Goal: Task Accomplishment & Management: Complete application form

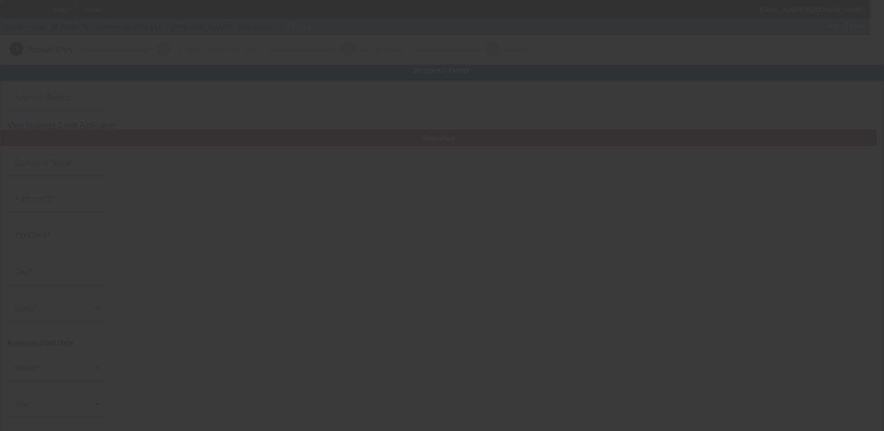
type input "yardmantowing LLC"
type input "[STREET_ADDRESS][PERSON_NAME]"
type input "19082"
type input "Upper [PERSON_NAME]"
type input "[PHONE_NUMBER]"
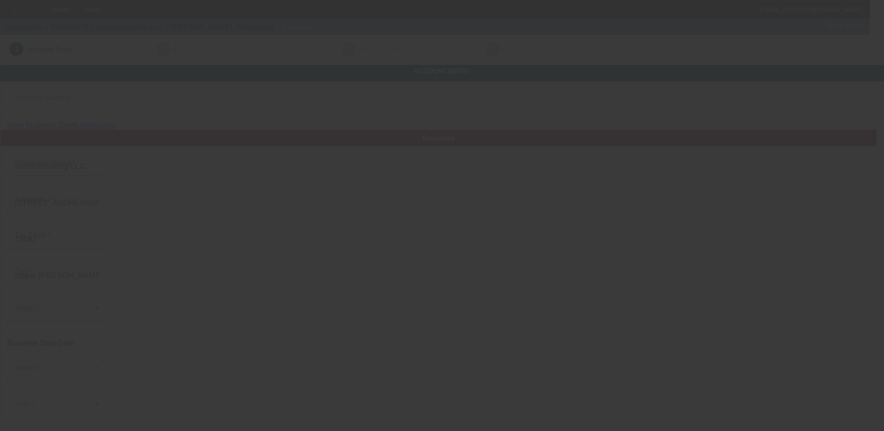
type input "[EMAIL_ADDRESS][DOMAIN_NAME]"
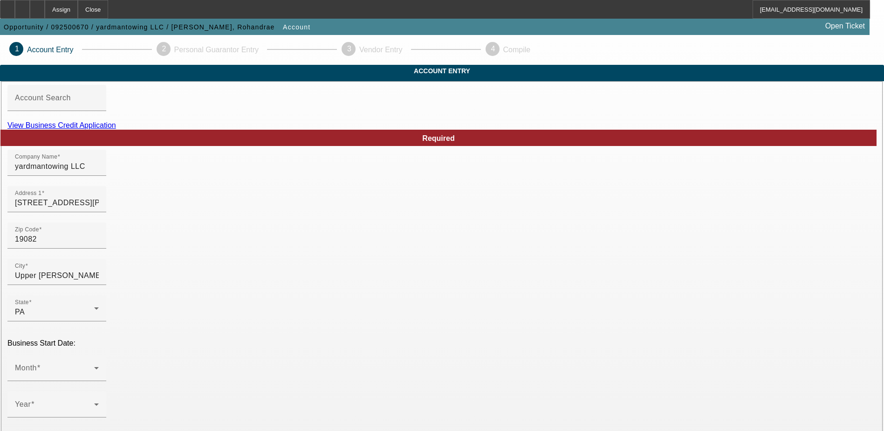
click at [116, 129] on link "View Business Credit Application" at bounding box center [61, 125] width 109 height 8
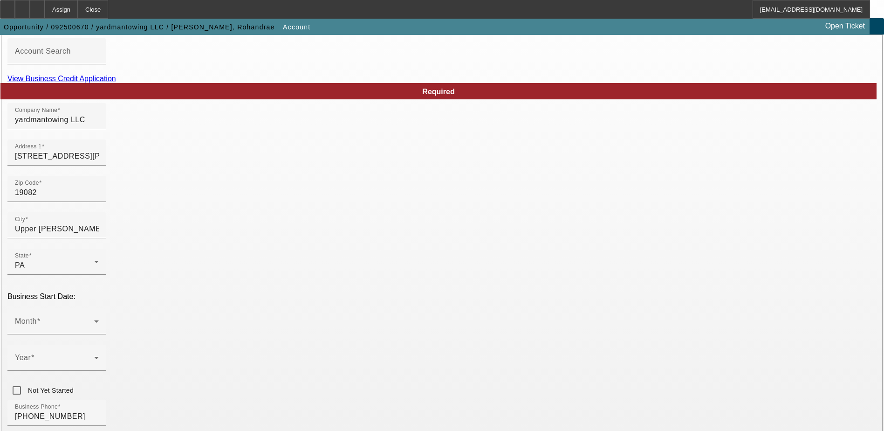
scroll to position [93, 0]
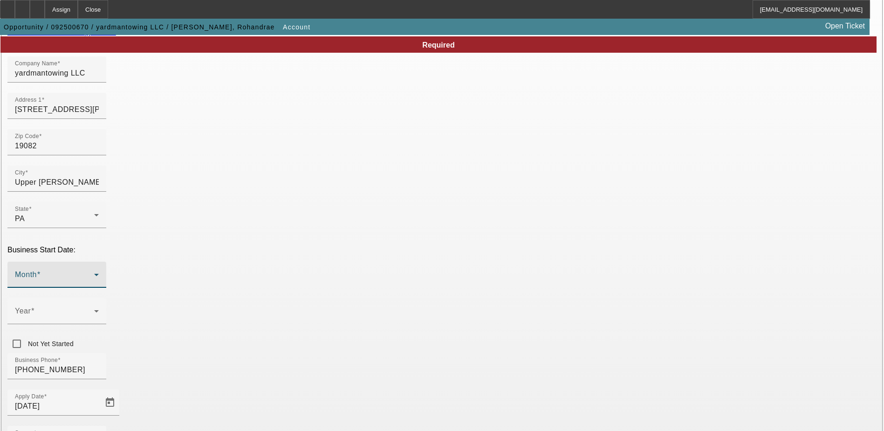
click at [99, 274] on icon at bounding box center [96, 275] width 5 height 2
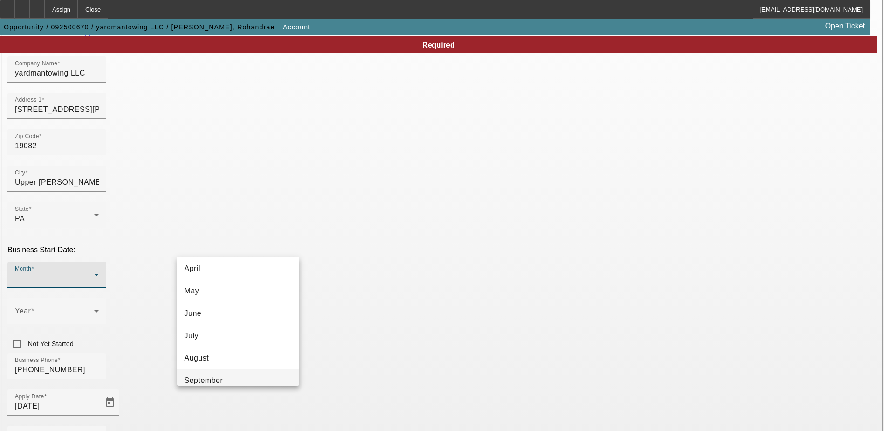
click at [237, 375] on mat-option "September" at bounding box center [238, 380] width 122 height 22
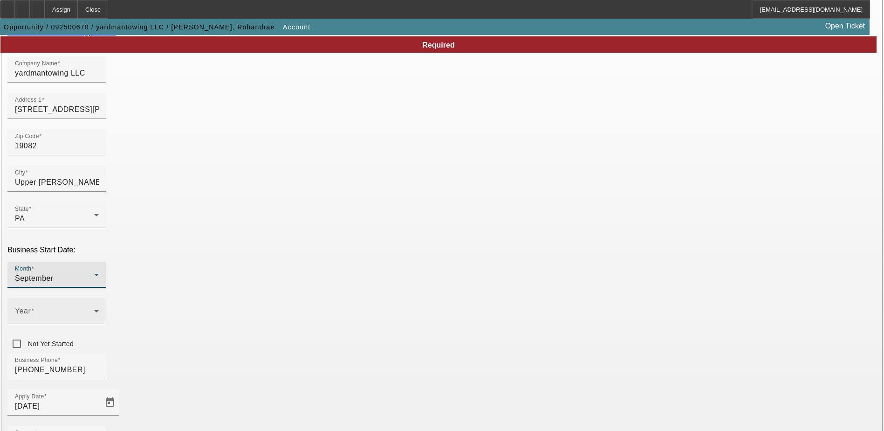
click at [102, 305] on icon at bounding box center [96, 310] width 11 height 11
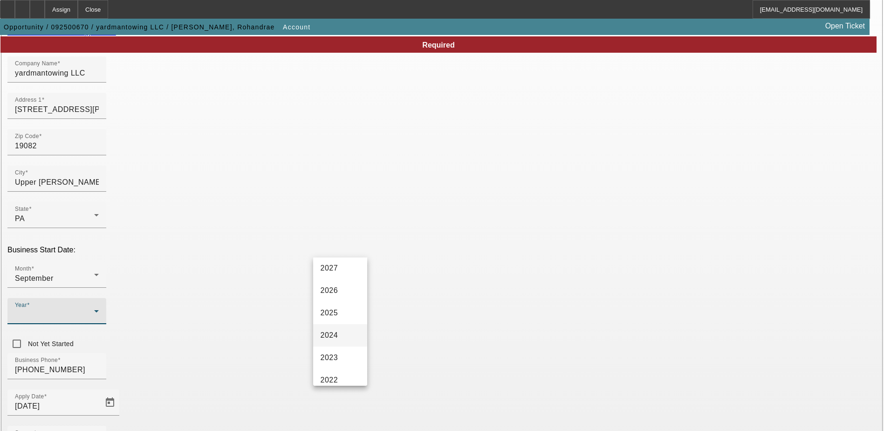
scroll to position [47, 0]
click at [337, 317] on span "2024" at bounding box center [330, 314] width 18 height 11
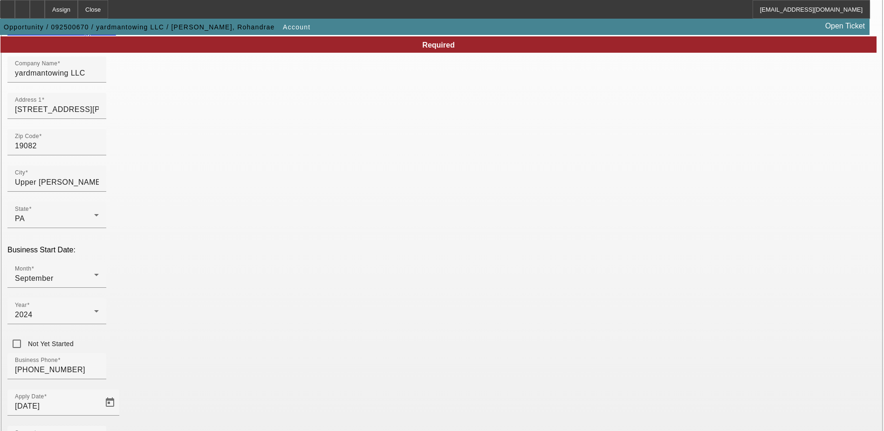
click at [322, 353] on div "Business Phone [PHONE_NUMBER]" at bounding box center [441, 371] width 869 height 36
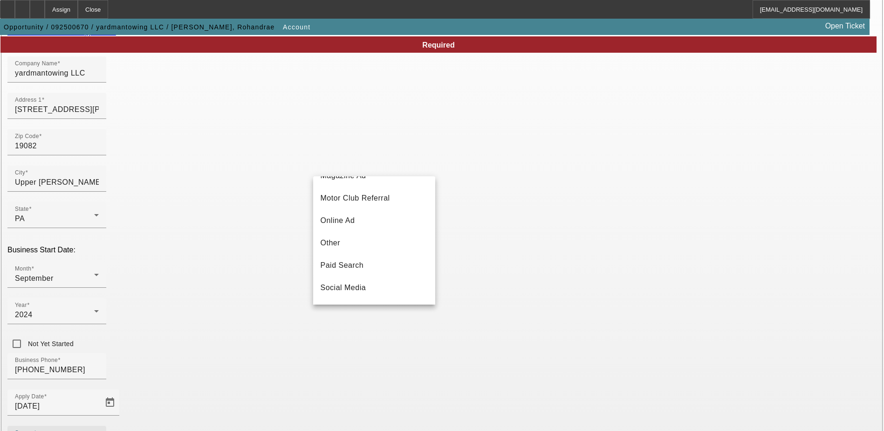
scroll to position [331, 0]
click at [363, 218] on span "Telemarketing" at bounding box center [345, 222] width 49 height 11
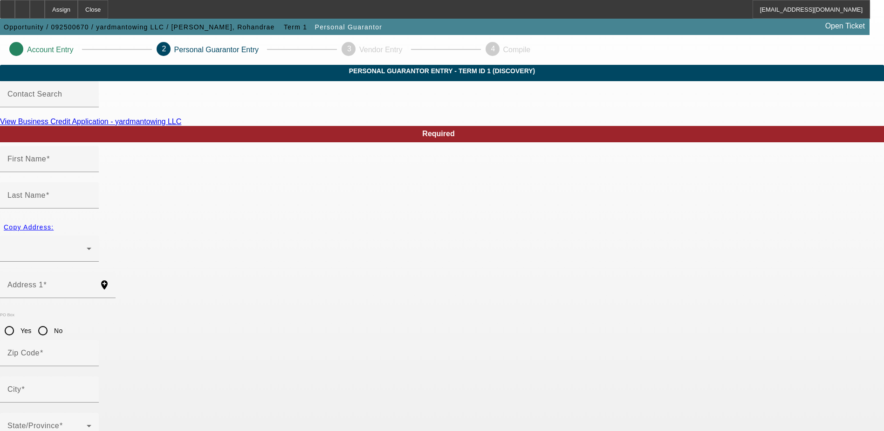
type input "Rohandrae"
type input "[PERSON_NAME]"
radio input "true"
type input "[PHONE_NUMBER]"
type input "073-29-3352"
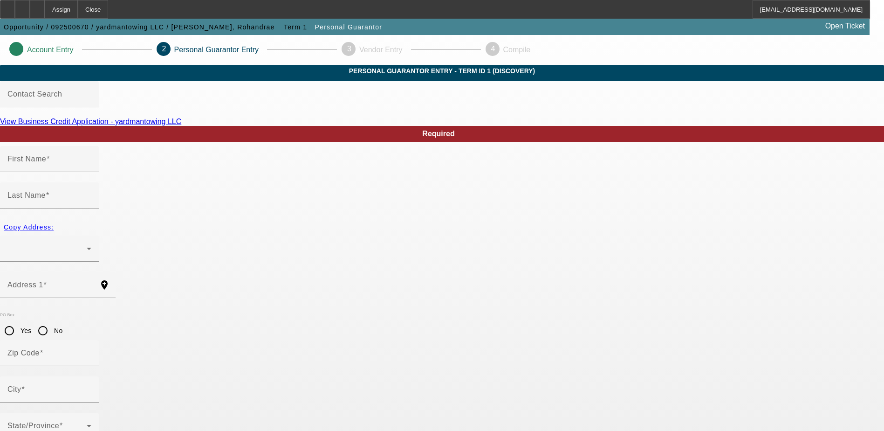
type input "[EMAIL_ADDRESS][DOMAIN_NAME]"
click at [87, 243] on div at bounding box center [46, 248] width 79 height 11
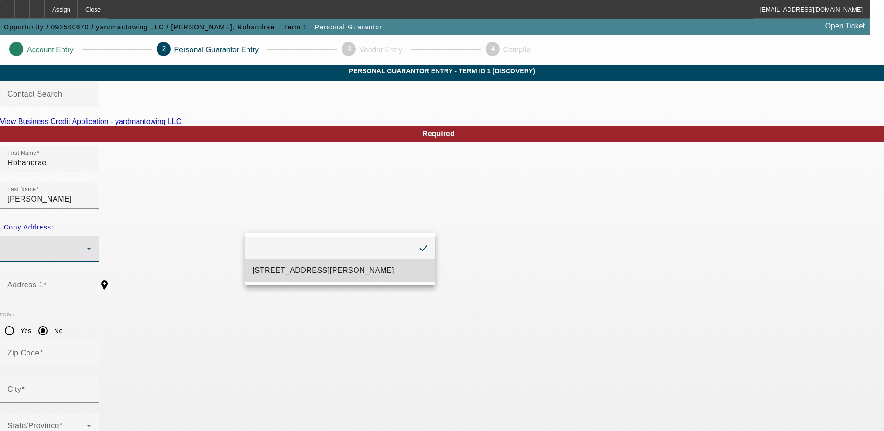
click at [292, 269] on span "[STREET_ADDRESS][PERSON_NAME]" at bounding box center [324, 270] width 142 height 11
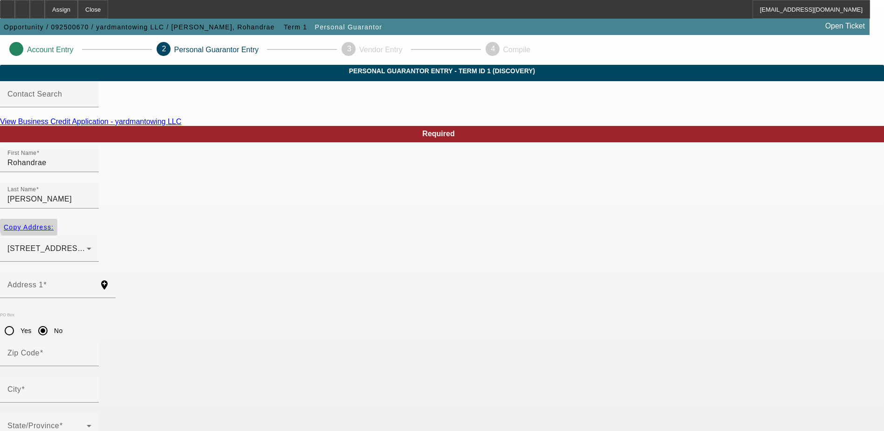
click at [54, 223] on span "Copy Address:" at bounding box center [29, 226] width 50 height 7
type input "[STREET_ADDRESS][PERSON_NAME]"
radio input "false"
type input "19082"
type input "Upper [PERSON_NAME]"
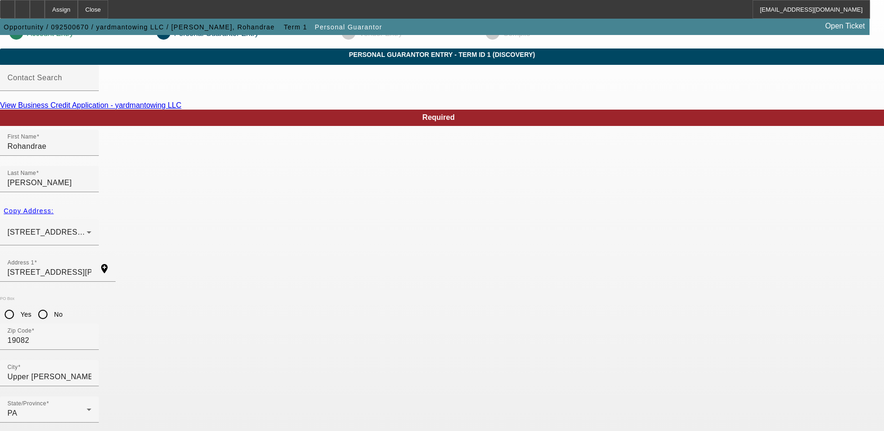
scroll to position [25, 0]
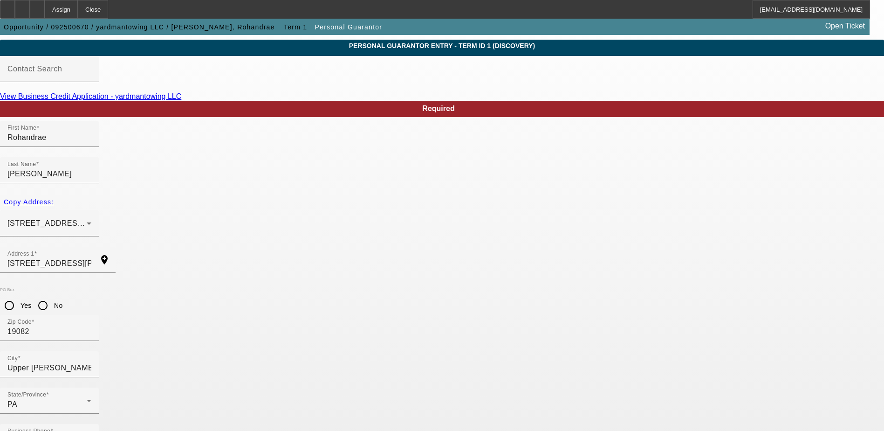
type input "100"
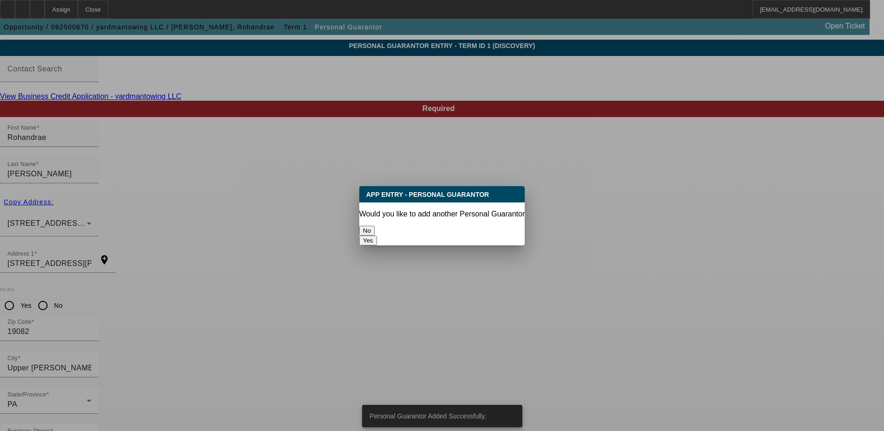
scroll to position [0, 0]
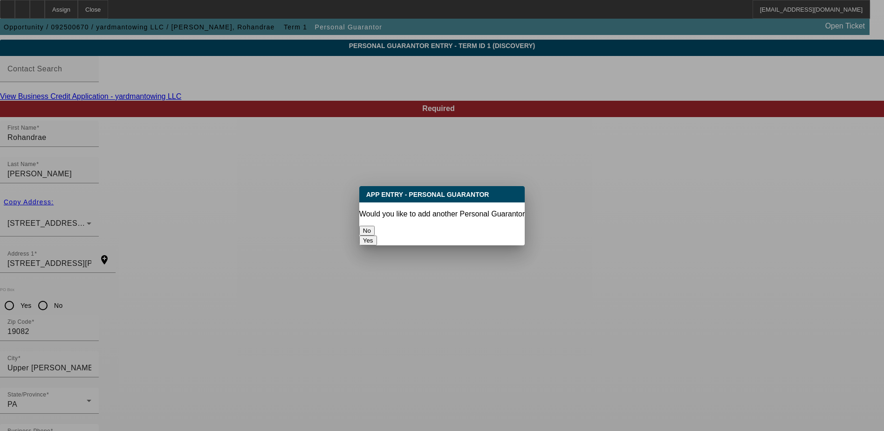
click at [375, 226] on button "No" at bounding box center [366, 231] width 15 height 10
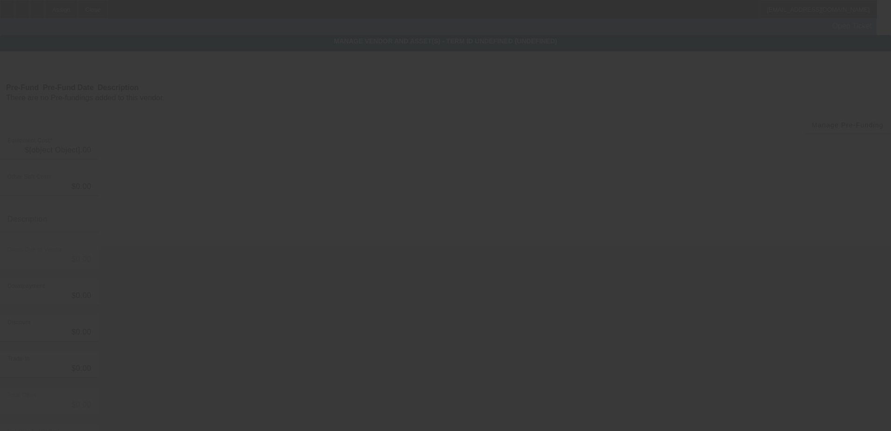
type input "$80,000.00"
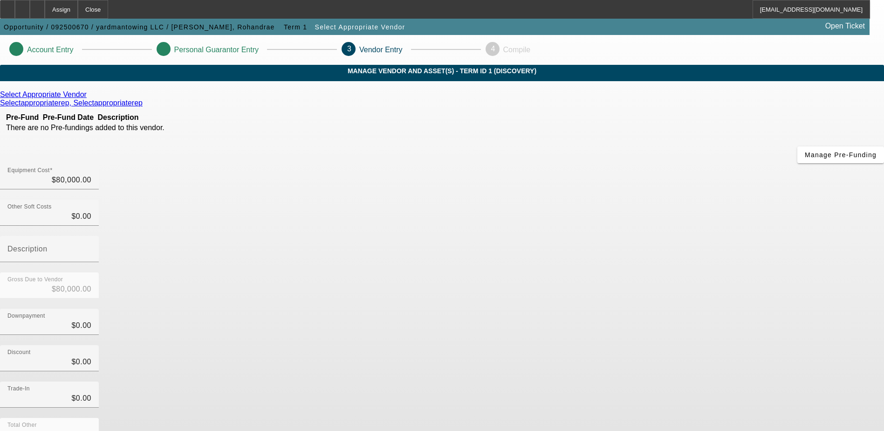
click at [89, 98] on icon at bounding box center [89, 94] width 0 height 8
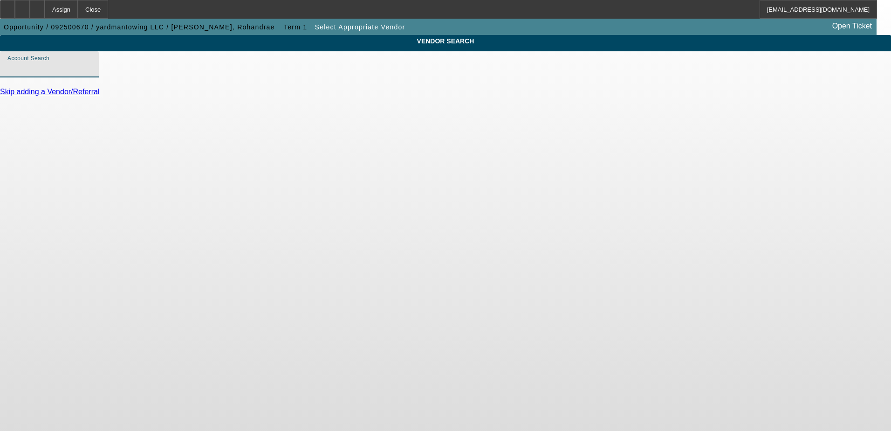
click at [91, 74] on input "Account Search" at bounding box center [49, 67] width 84 height 11
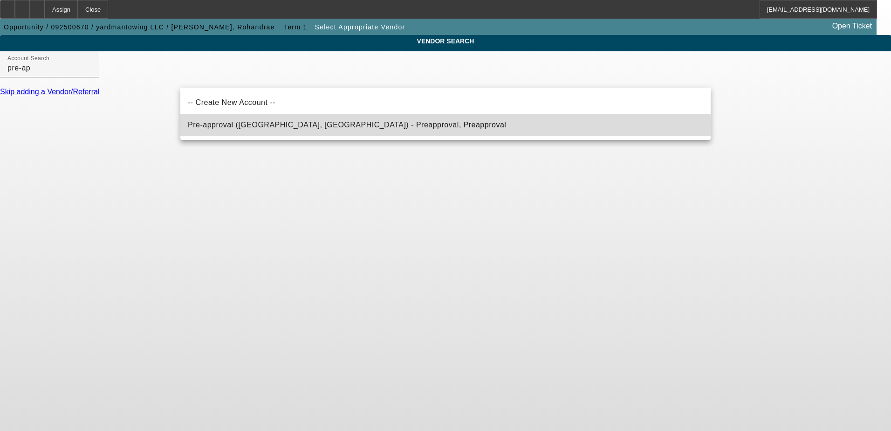
click at [232, 125] on span "Pre-approval ([GEOGRAPHIC_DATA], [GEOGRAPHIC_DATA]) - Preapproval, Preapproval" at bounding box center [347, 125] width 318 height 8
type input "Pre-approval ([GEOGRAPHIC_DATA], [GEOGRAPHIC_DATA]) - Preapproval, Preapproval"
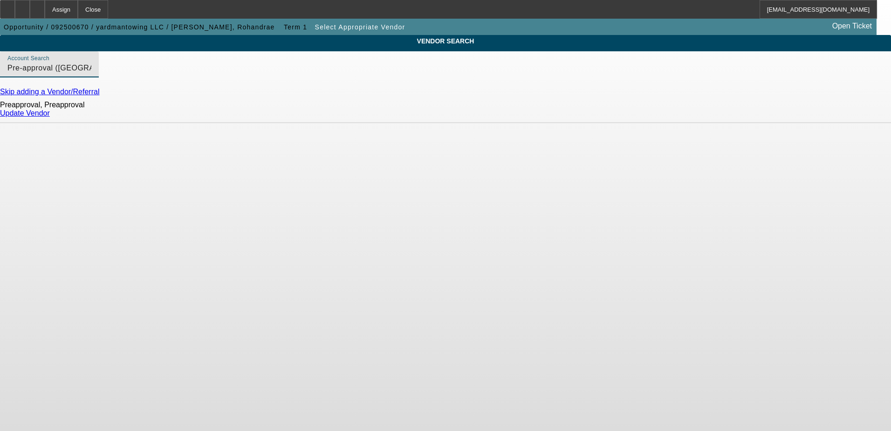
click at [50, 117] on link "Update Vendor" at bounding box center [25, 113] width 50 height 8
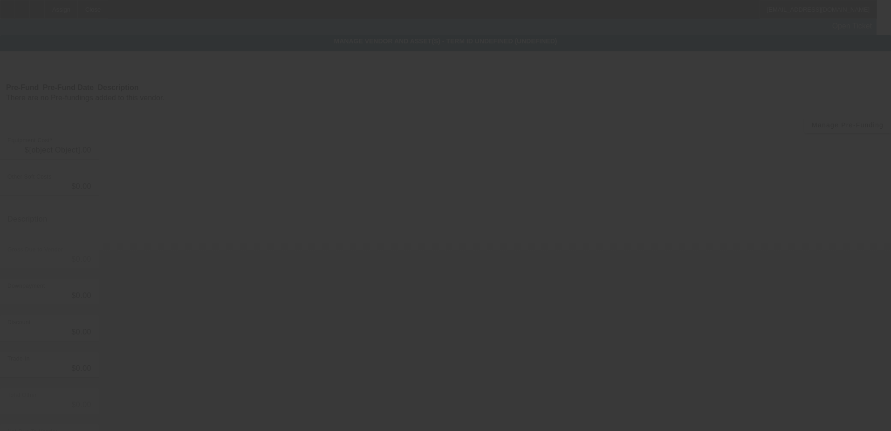
type input "$80,000.00"
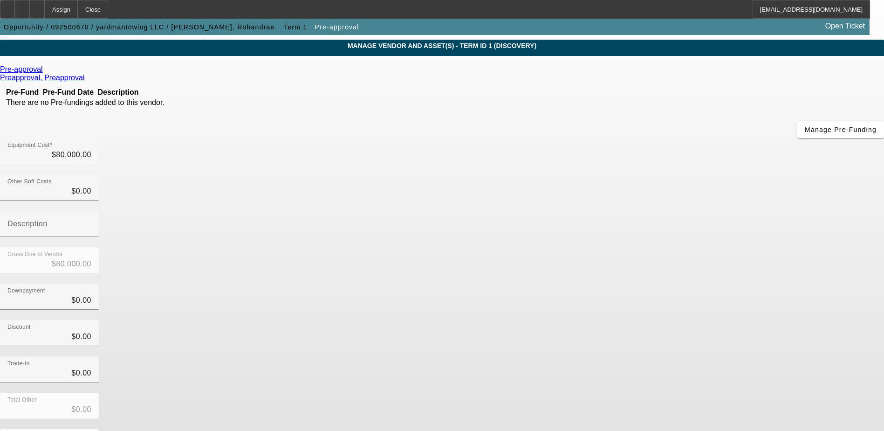
scroll to position [45, 0]
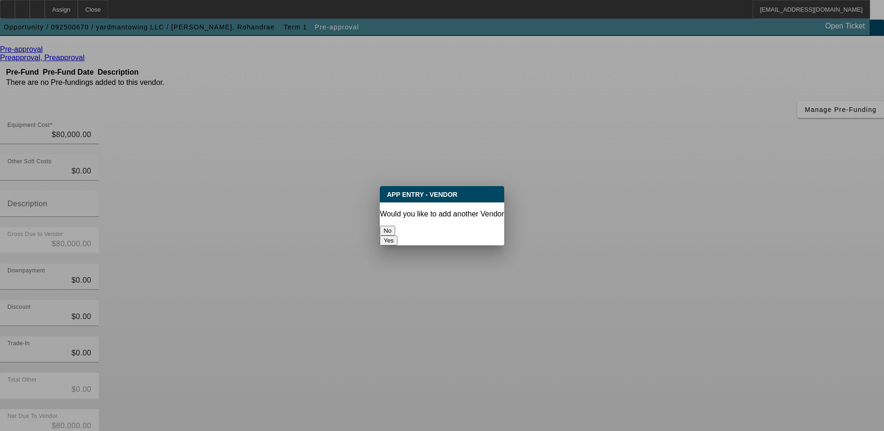
click at [395, 226] on button "No" at bounding box center [387, 231] width 15 height 10
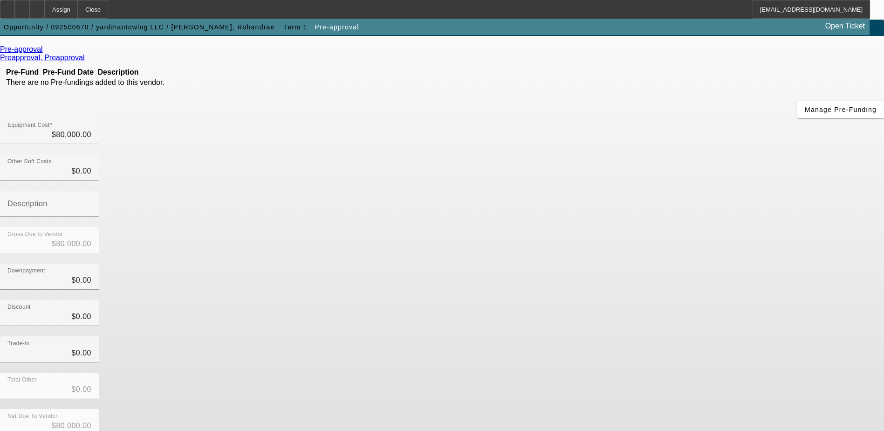
scroll to position [45, 0]
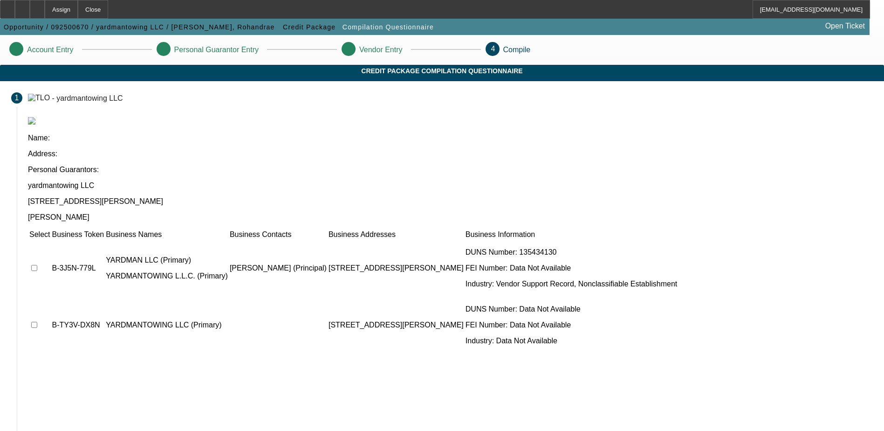
click at [37, 265] on input "checkbox" at bounding box center [34, 268] width 6 height 6
checkbox input "true"
click at [37, 322] on input "checkbox" at bounding box center [34, 325] width 6 height 6
checkbox input "true"
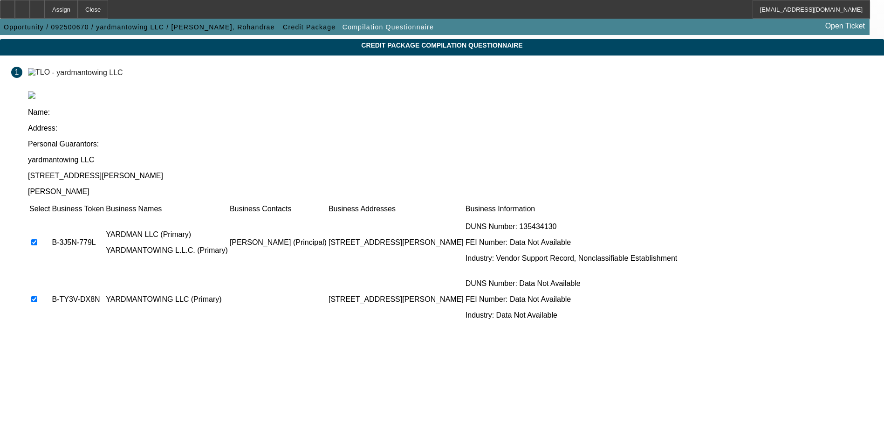
scroll to position [47, 0]
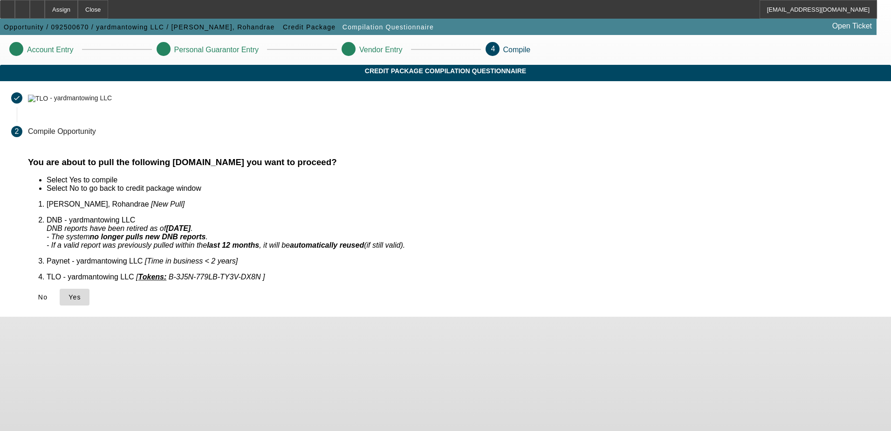
click at [69, 293] on icon at bounding box center [69, 296] width 0 height 7
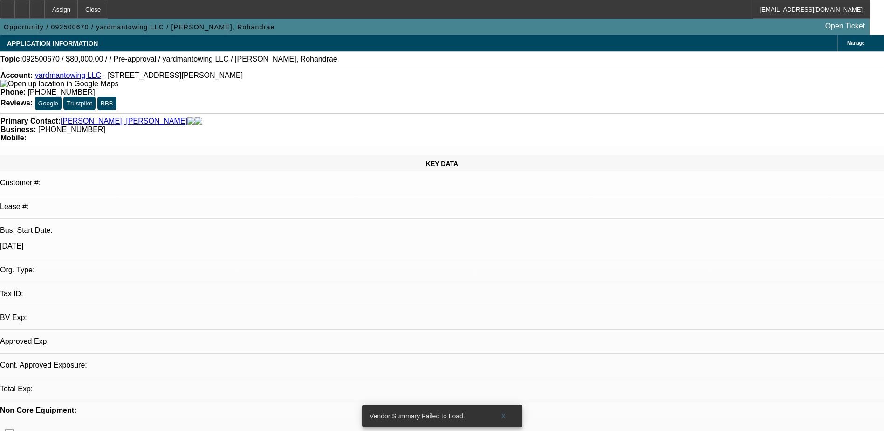
select select "0"
select select "2"
select select "0.1"
select select "1"
select select "2"
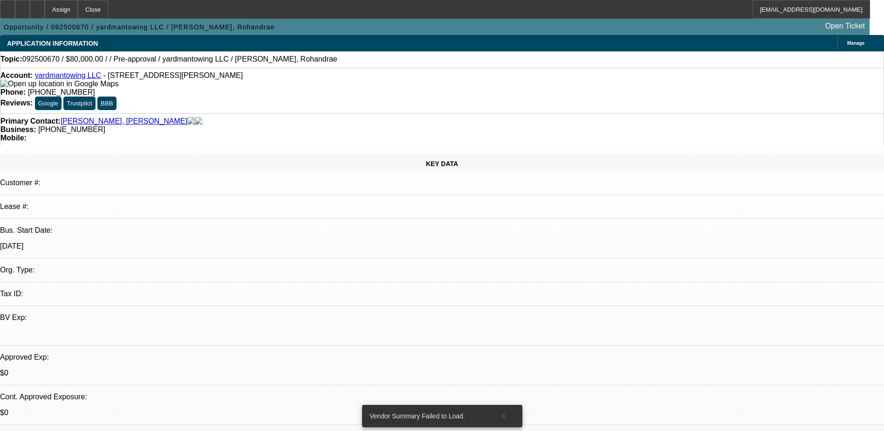
select select "4"
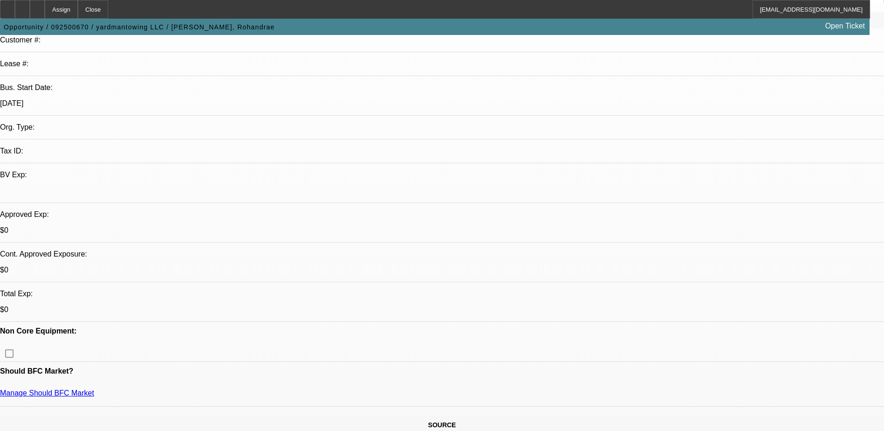
scroll to position [186, 0]
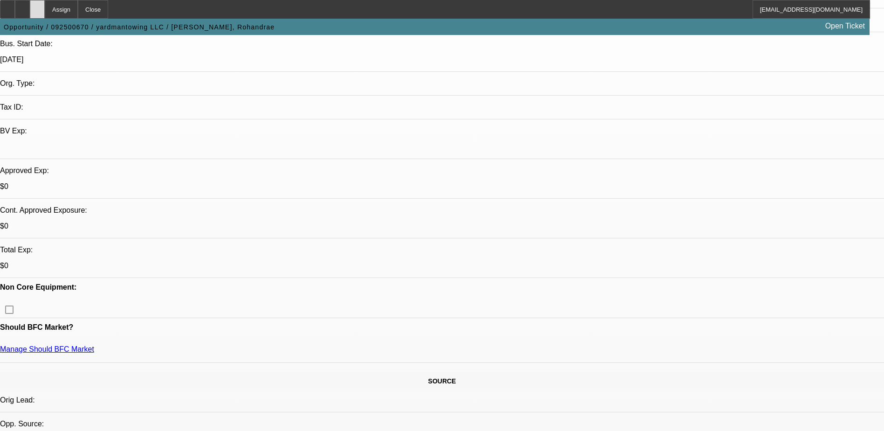
click at [37, 6] on icon at bounding box center [37, 6] width 0 height 0
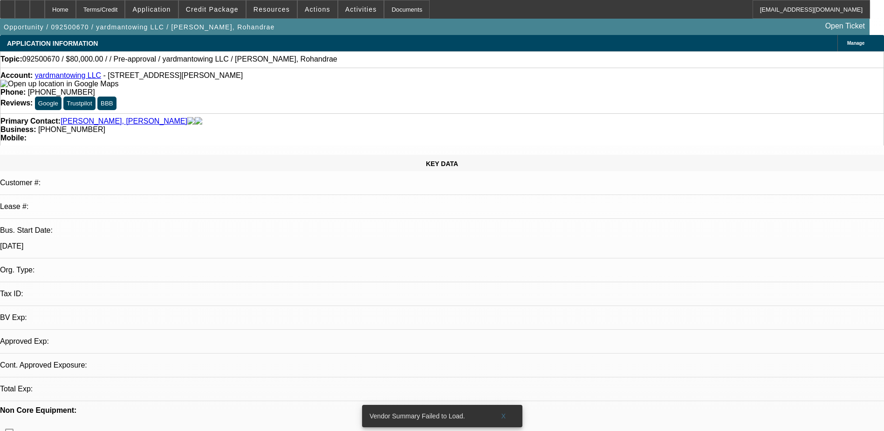
select select "0"
select select "2"
select select "0.1"
select select "1"
select select "2"
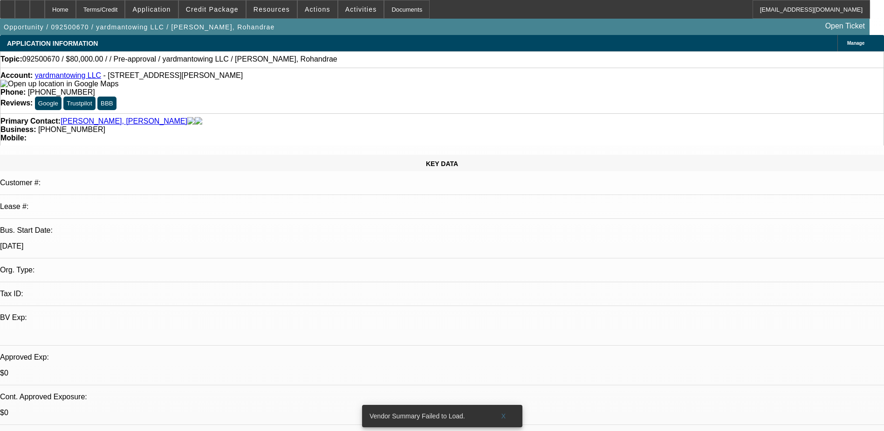
select select "4"
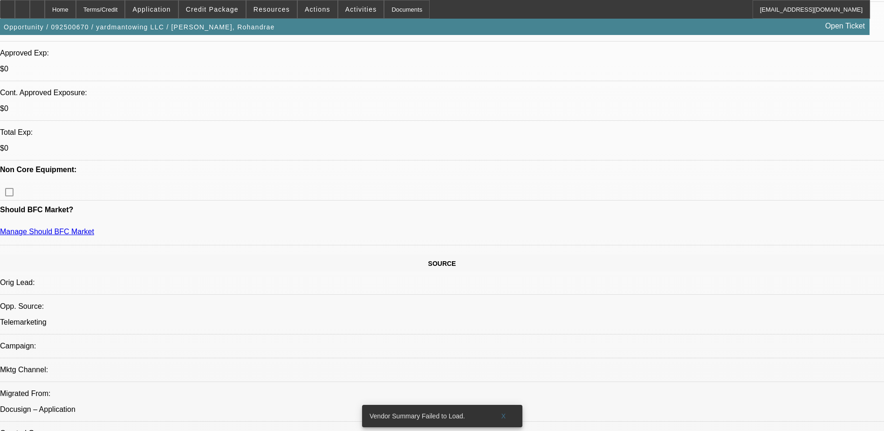
scroll to position [326, 0]
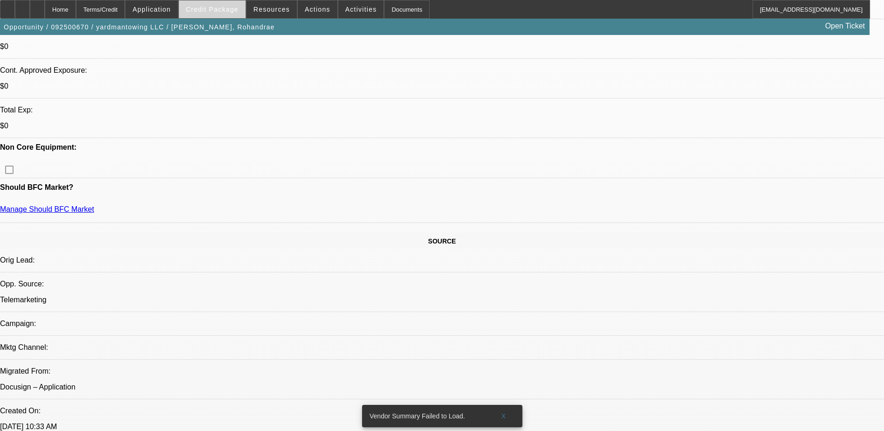
click at [214, 7] on span "Credit Package" at bounding box center [212, 9] width 53 height 7
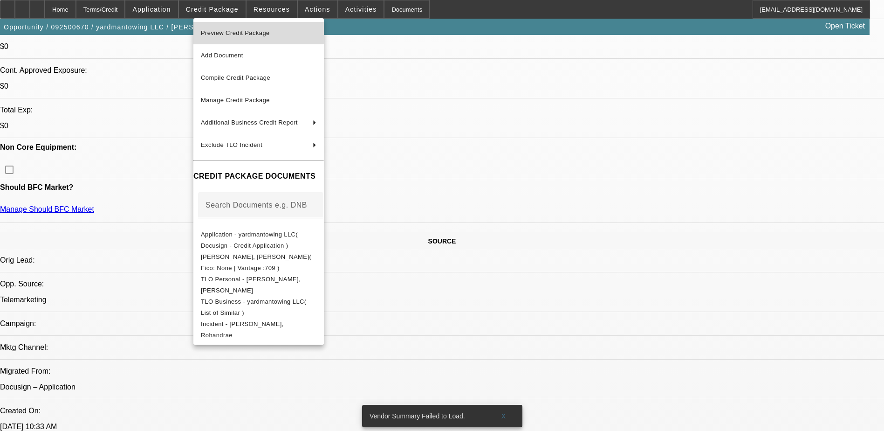
click at [295, 32] on span "Preview Credit Package" at bounding box center [259, 32] width 116 height 11
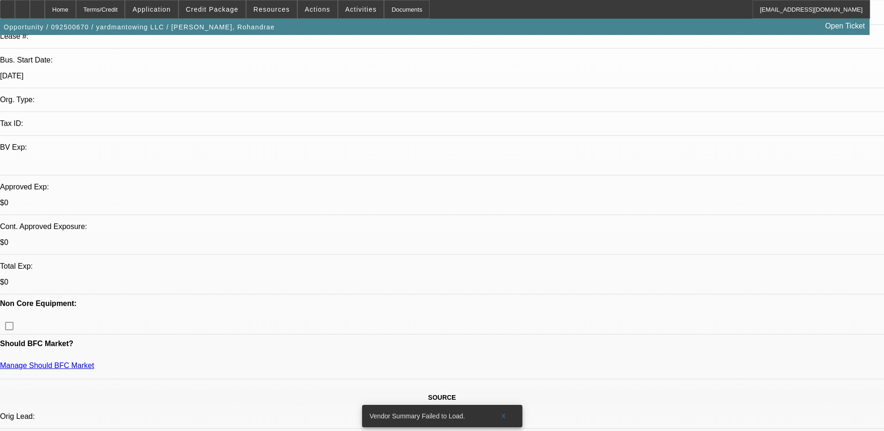
scroll to position [186, 0]
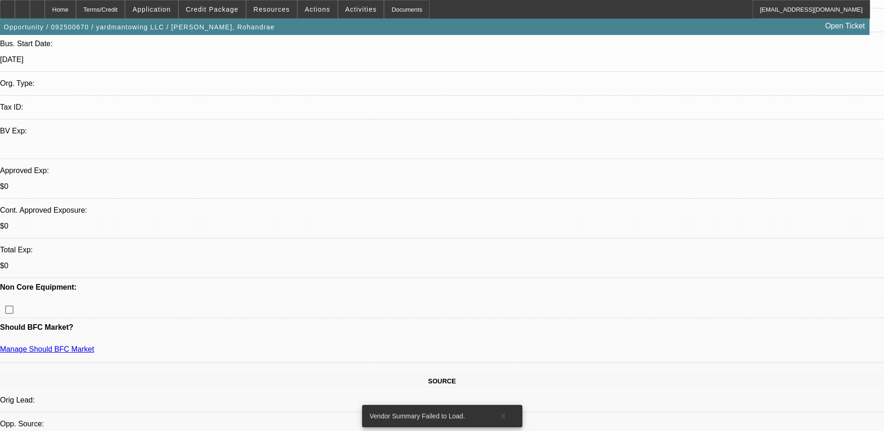
click at [504, 412] on span "X" at bounding box center [503, 415] width 5 height 7
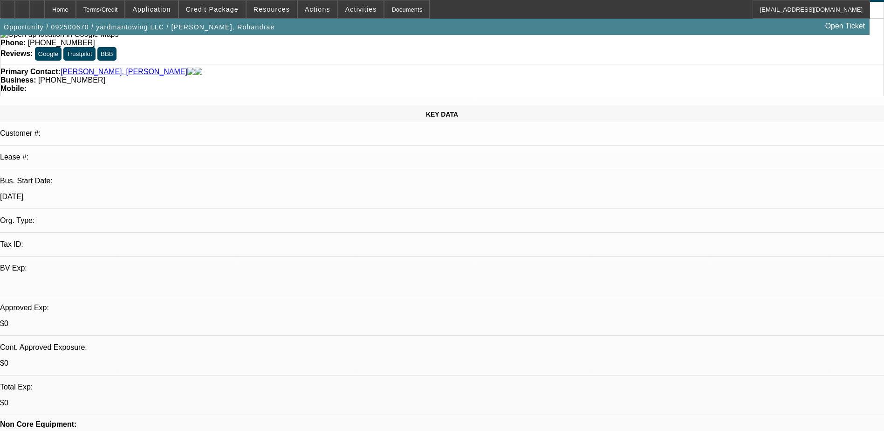
scroll to position [0, 0]
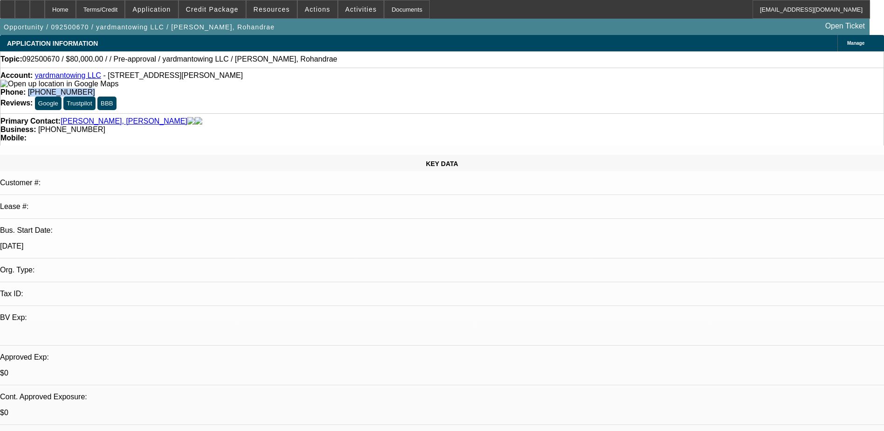
drag, startPoint x: 364, startPoint y: 75, endPoint x: 324, endPoint y: 76, distance: 40.6
click at [95, 88] on span "[PHONE_NUMBER]" at bounding box center [61, 92] width 67 height 8
drag, startPoint x: 324, startPoint y: 76, endPoint x: 363, endPoint y: 77, distance: 38.7
copy span "[PHONE_NUMBER]"
click at [282, 78] on div "Account: yardmantowing LLC - 6501 Old Marshall Rd, Upper Darby, PA 19082" at bounding box center [441, 79] width 883 height 17
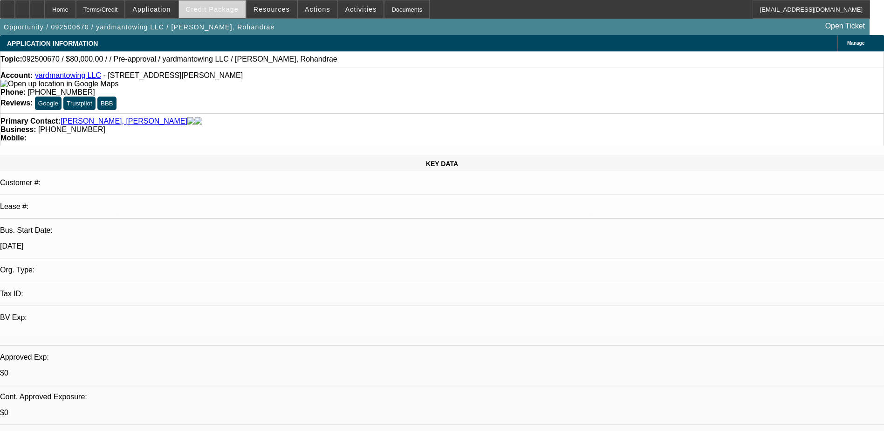
click at [206, 3] on span at bounding box center [212, 9] width 67 height 22
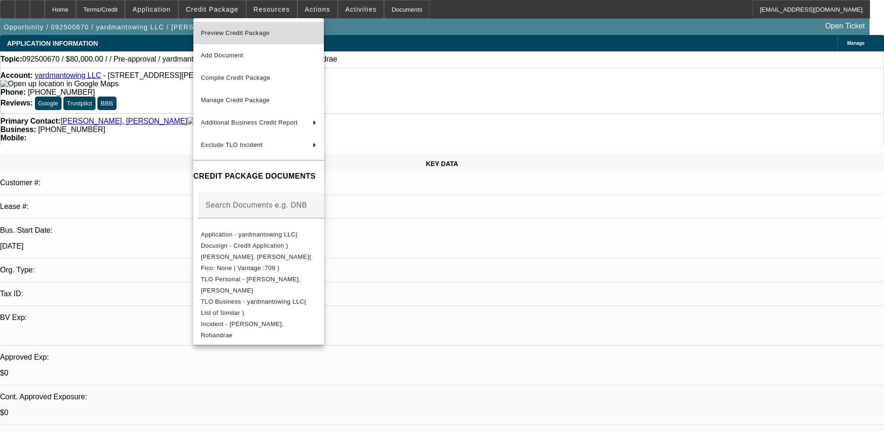
click at [288, 34] on span "Preview Credit Package" at bounding box center [259, 32] width 116 height 11
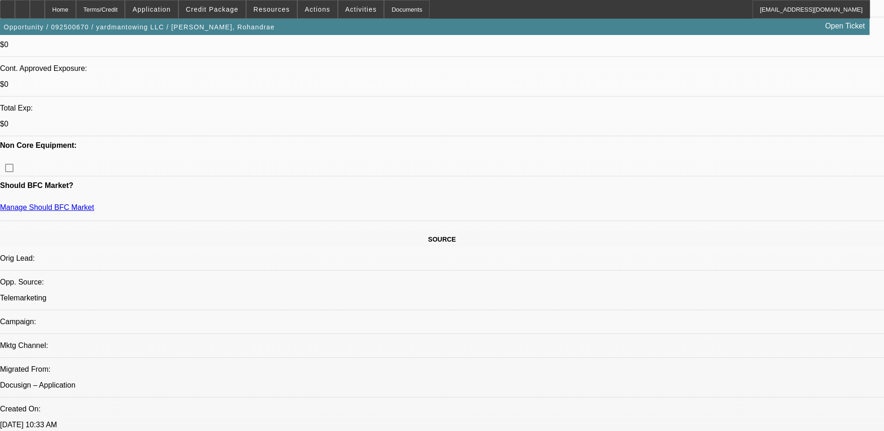
scroll to position [373, 0]
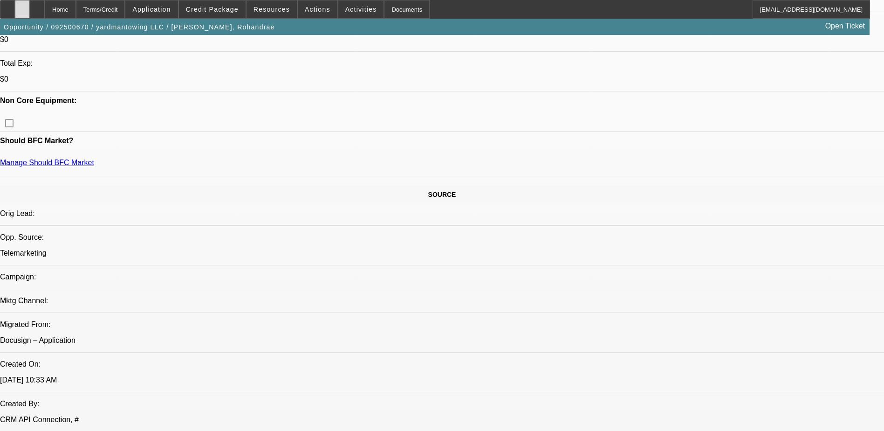
click at [22, 6] on icon at bounding box center [22, 6] width 0 height 0
drag, startPoint x: 646, startPoint y: 156, endPoint x: 624, endPoint y: 145, distance: 24.0
click at [307, 9] on span "Actions" at bounding box center [318, 9] width 26 height 7
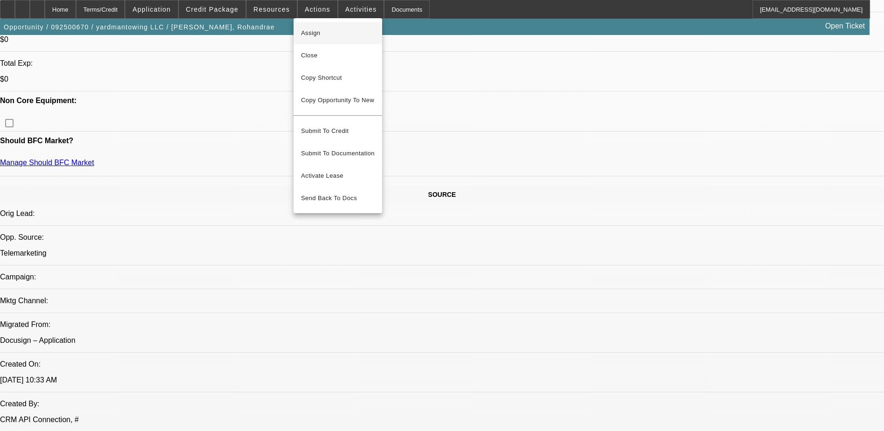
click at [330, 32] on span "Assign" at bounding box center [338, 32] width 74 height 11
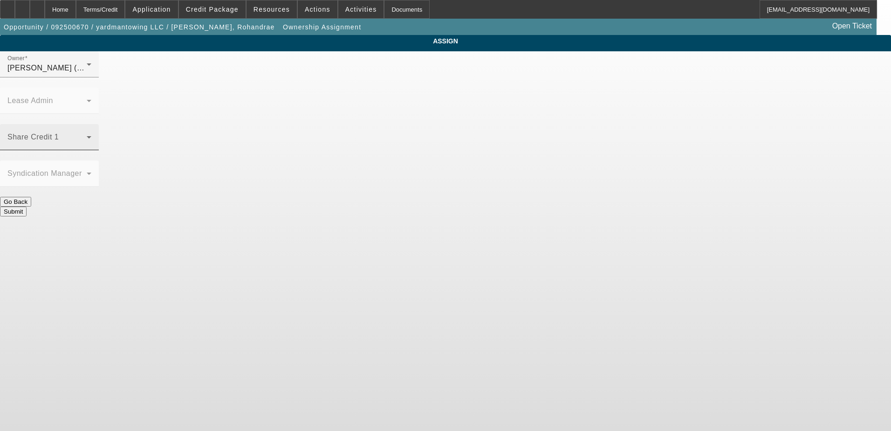
click at [87, 135] on span at bounding box center [46, 140] width 79 height 11
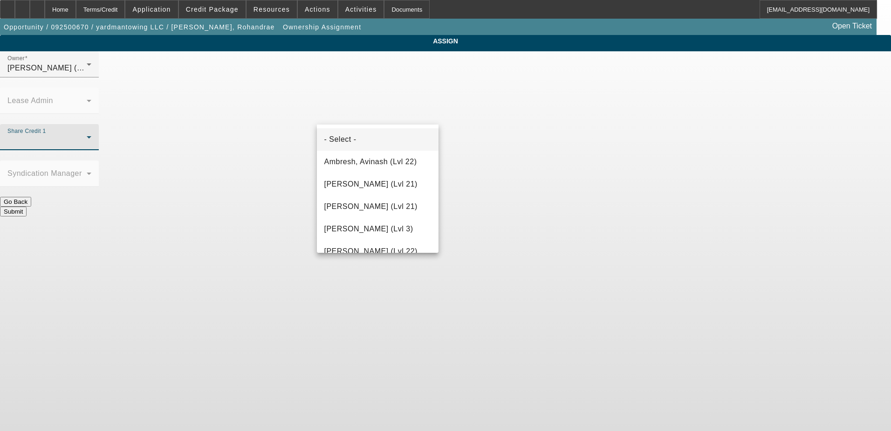
click at [349, 115] on div at bounding box center [445, 215] width 891 height 431
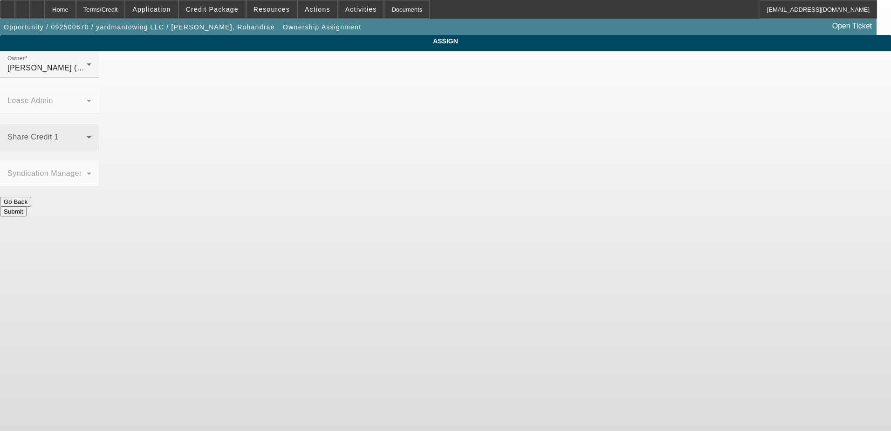
click at [87, 135] on span at bounding box center [46, 140] width 79 height 11
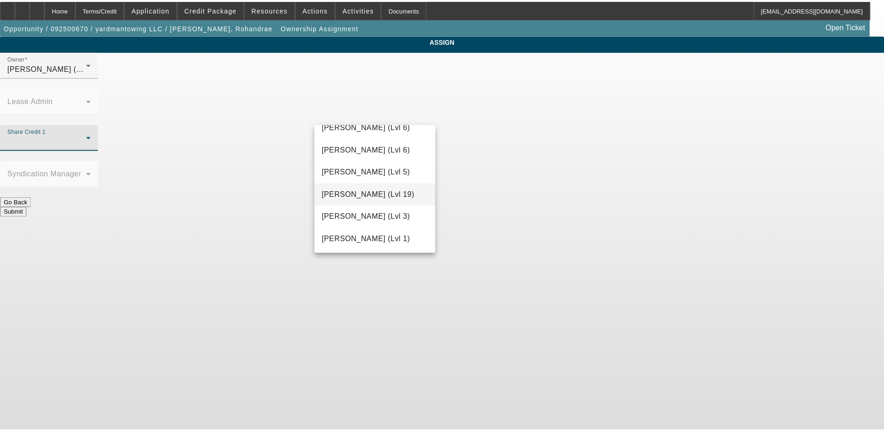
scroll to position [792, 0]
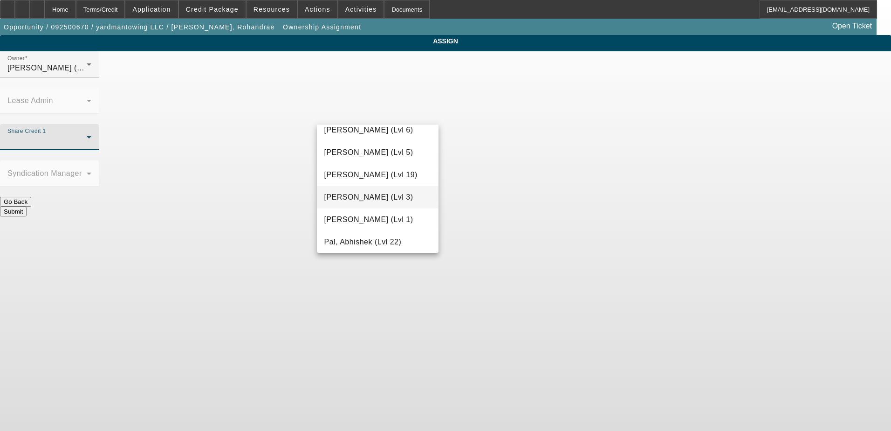
click at [360, 198] on span "Oliva, Nicholas (Lvl 3)" at bounding box center [368, 197] width 89 height 11
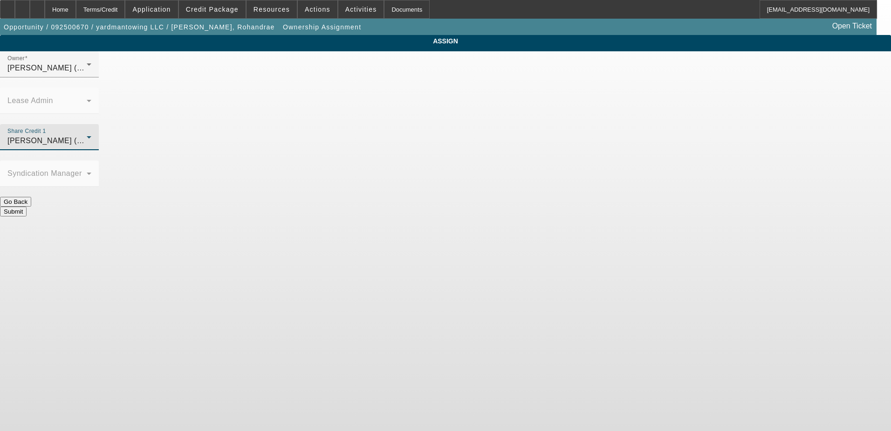
click at [27, 206] on button "Submit" at bounding box center [13, 211] width 27 height 10
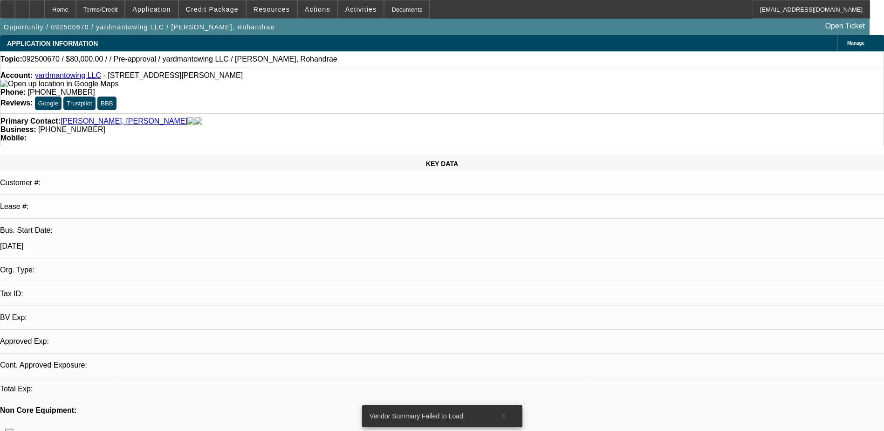
select select "0"
select select "2"
select select "0.1"
select select "4"
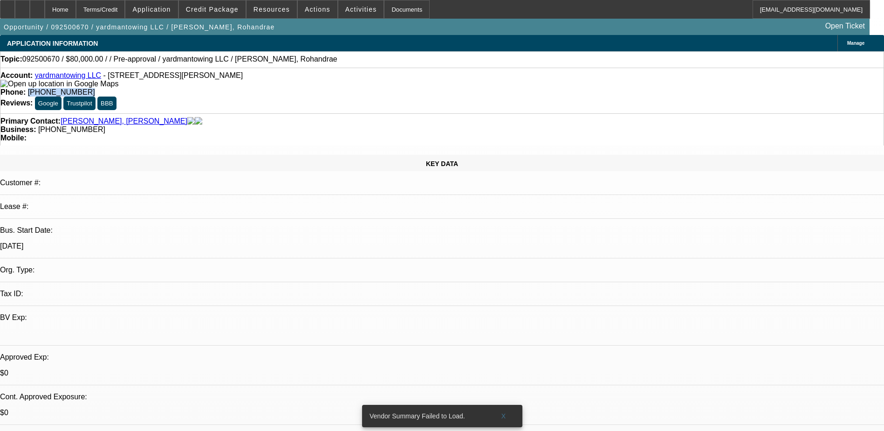
drag, startPoint x: 377, startPoint y: 75, endPoint x: 325, endPoint y: 78, distance: 52.2
click at [325, 88] on div "Phone: (445) 238-9527" at bounding box center [441, 92] width 883 height 8
drag, startPoint x: 325, startPoint y: 78, endPoint x: 355, endPoint y: 76, distance: 29.9
copy span "[PHONE_NUMBER]"
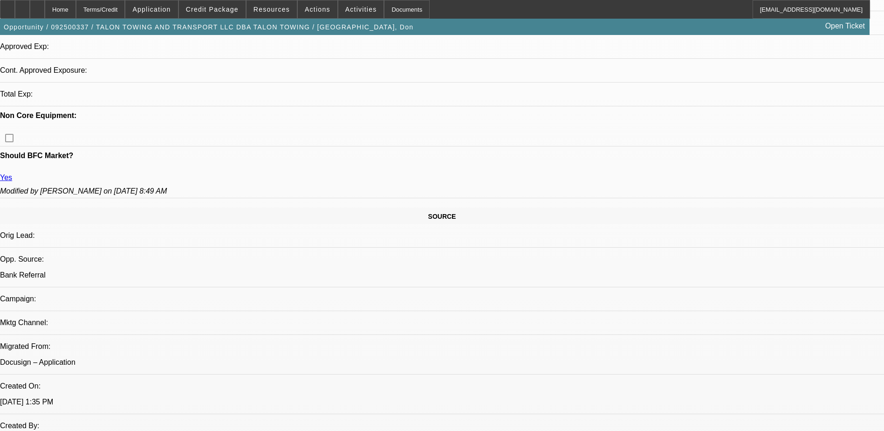
select select "0"
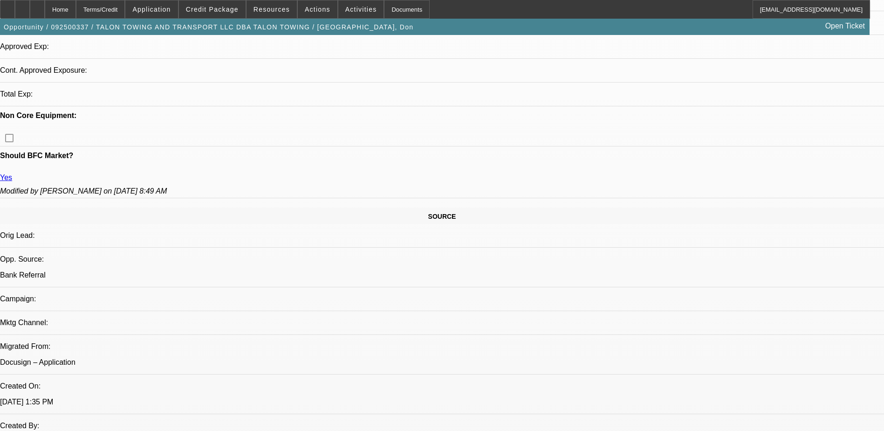
select select "0"
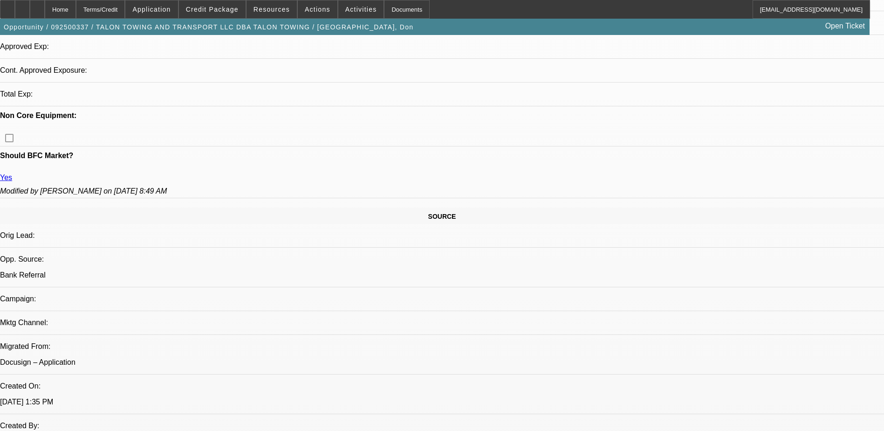
select select "0"
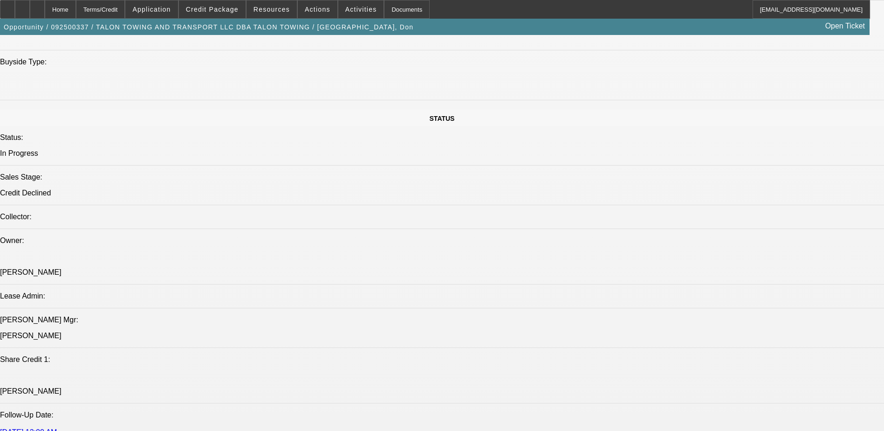
select select "1"
select select "2"
select select "6"
select select "1"
select select "2"
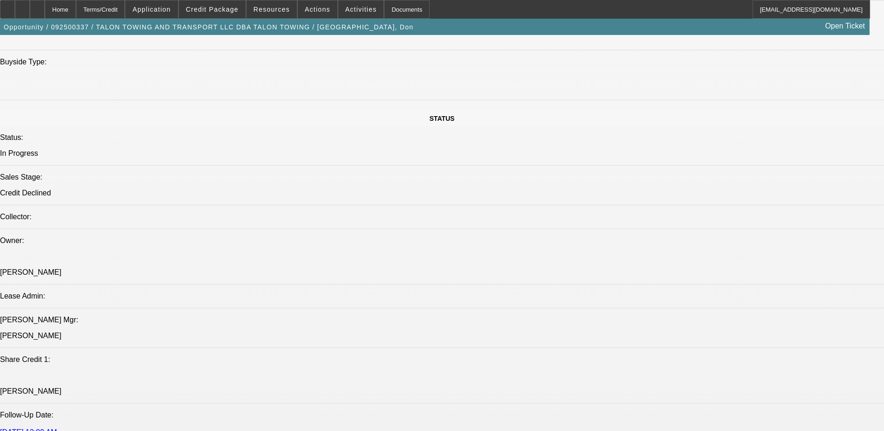
select select "6"
select select "1"
select select "2"
select select "6"
select select "1"
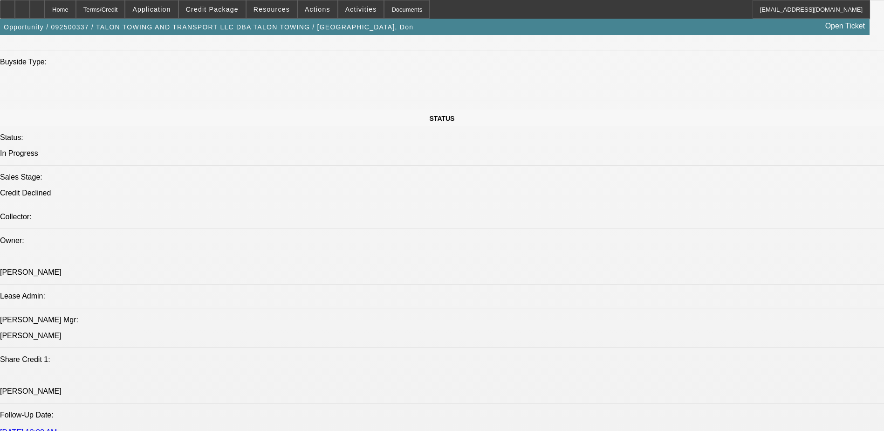
select select "2"
select select "6"
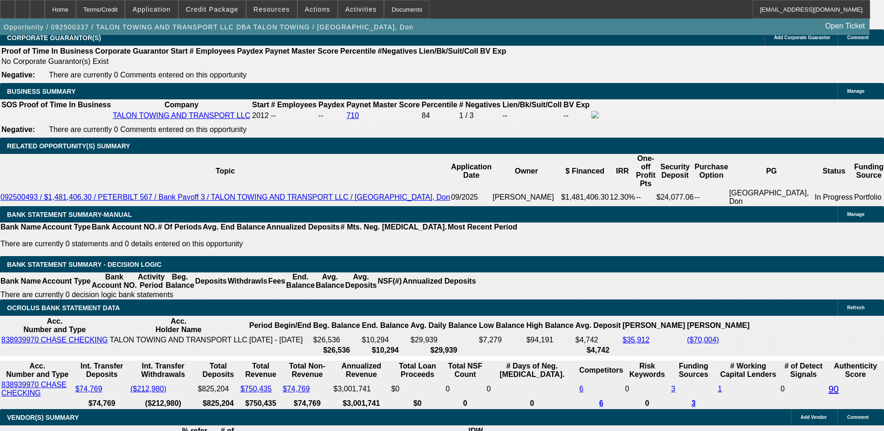
scroll to position [1456, 0]
